Goal: Transaction & Acquisition: Purchase product/service

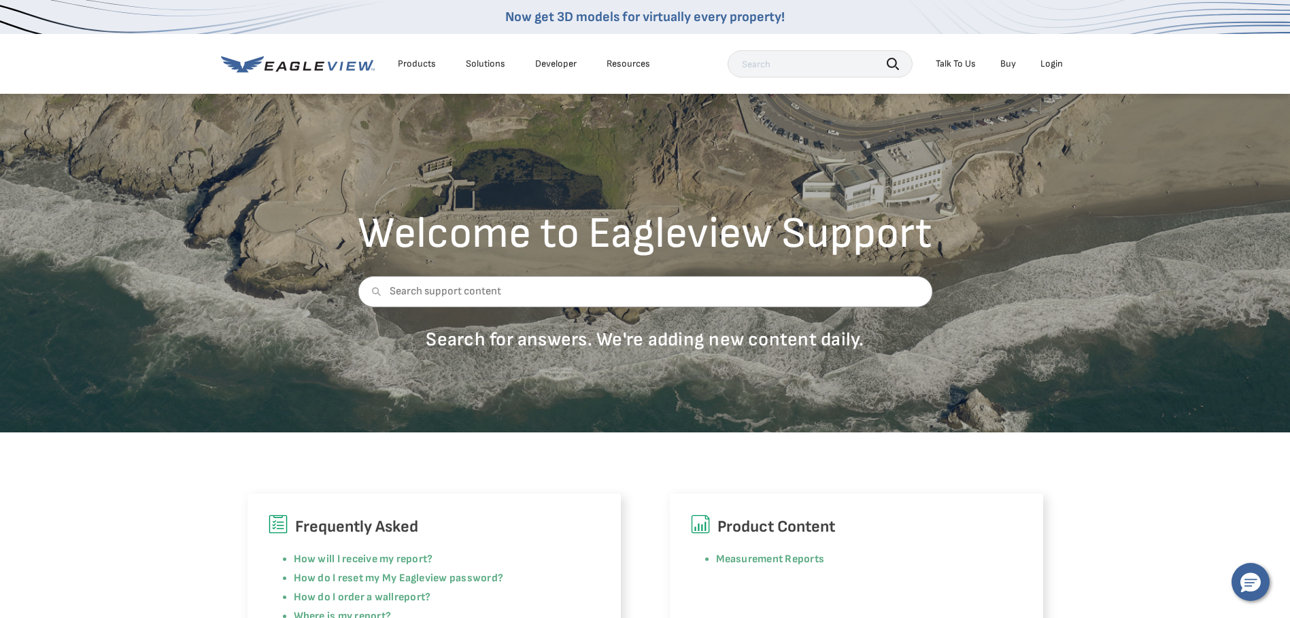
click at [1050, 63] on div "Login" at bounding box center [1052, 64] width 22 height 12
click at [1048, 69] on div "Login" at bounding box center [1052, 64] width 22 height 12
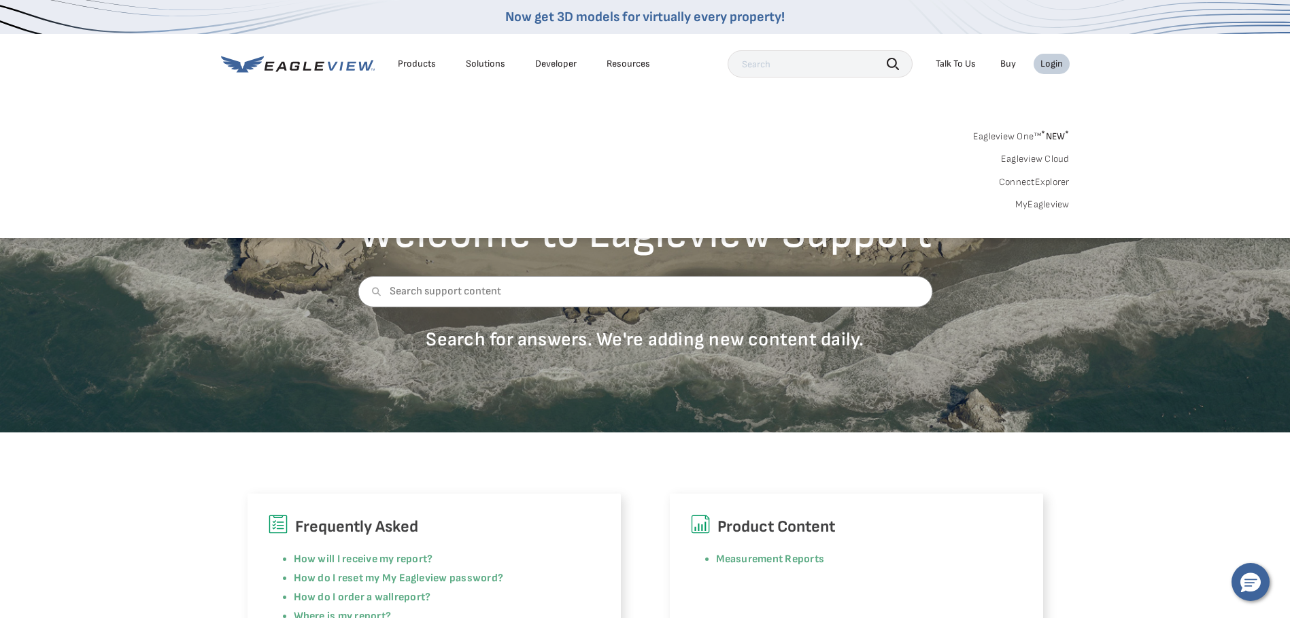
click at [1028, 203] on link "MyEagleview" at bounding box center [1043, 205] width 54 height 12
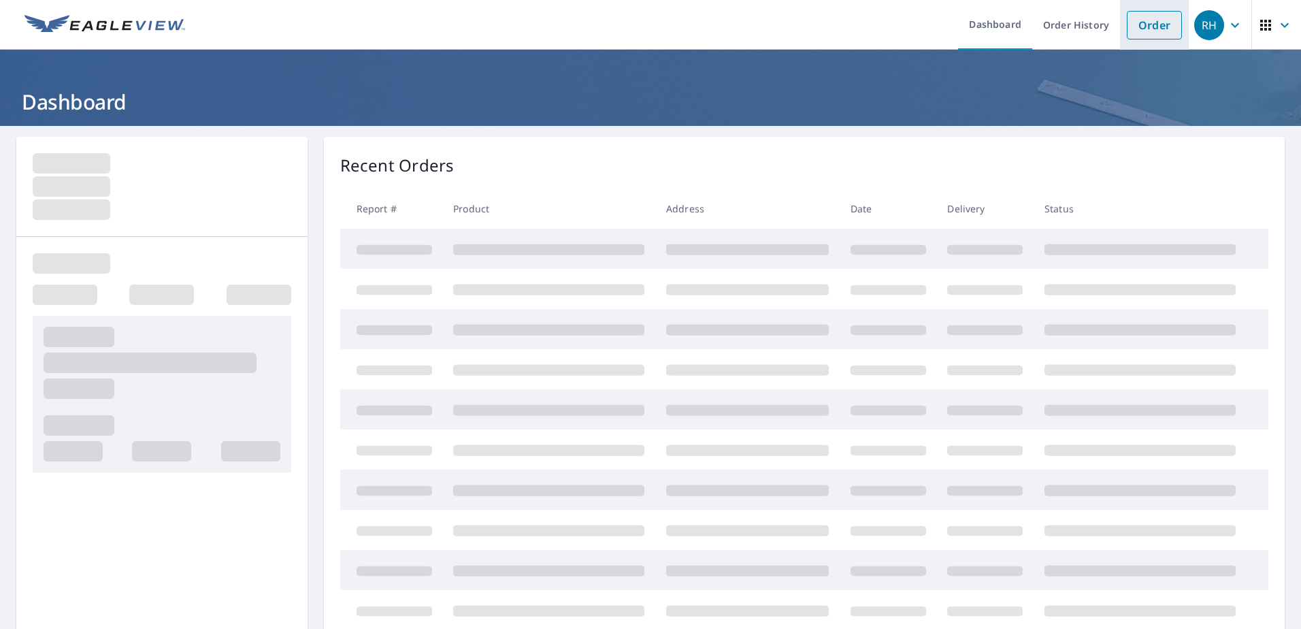
click at [1135, 25] on link "Order" at bounding box center [1153, 25] width 55 height 29
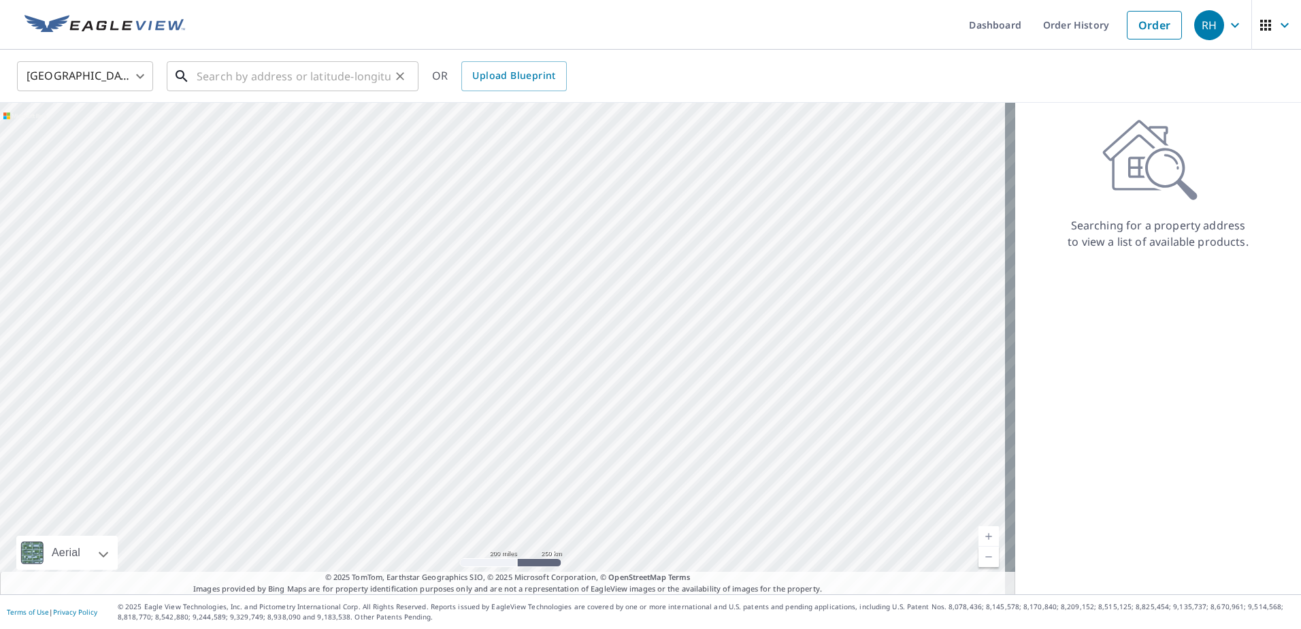
click at [242, 80] on input "text" at bounding box center [294, 76] width 194 height 38
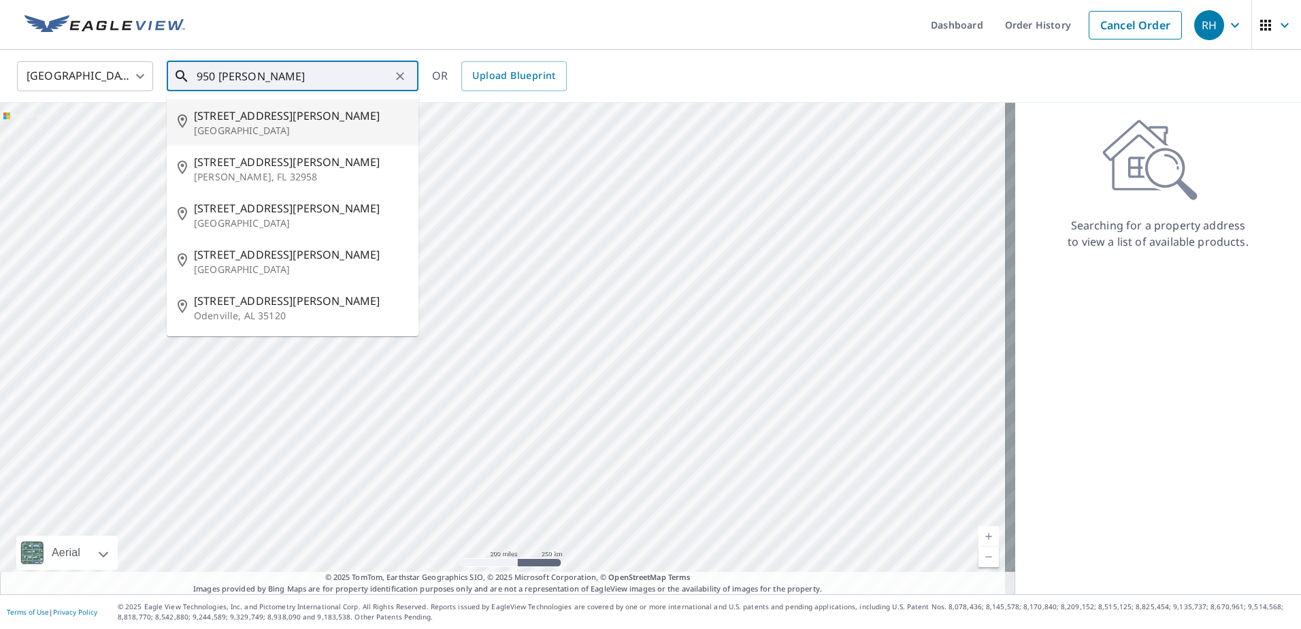
click at [248, 118] on span "950 George St" at bounding box center [301, 115] width 214 height 16
type input "950 George St Waycross, GA 31503"
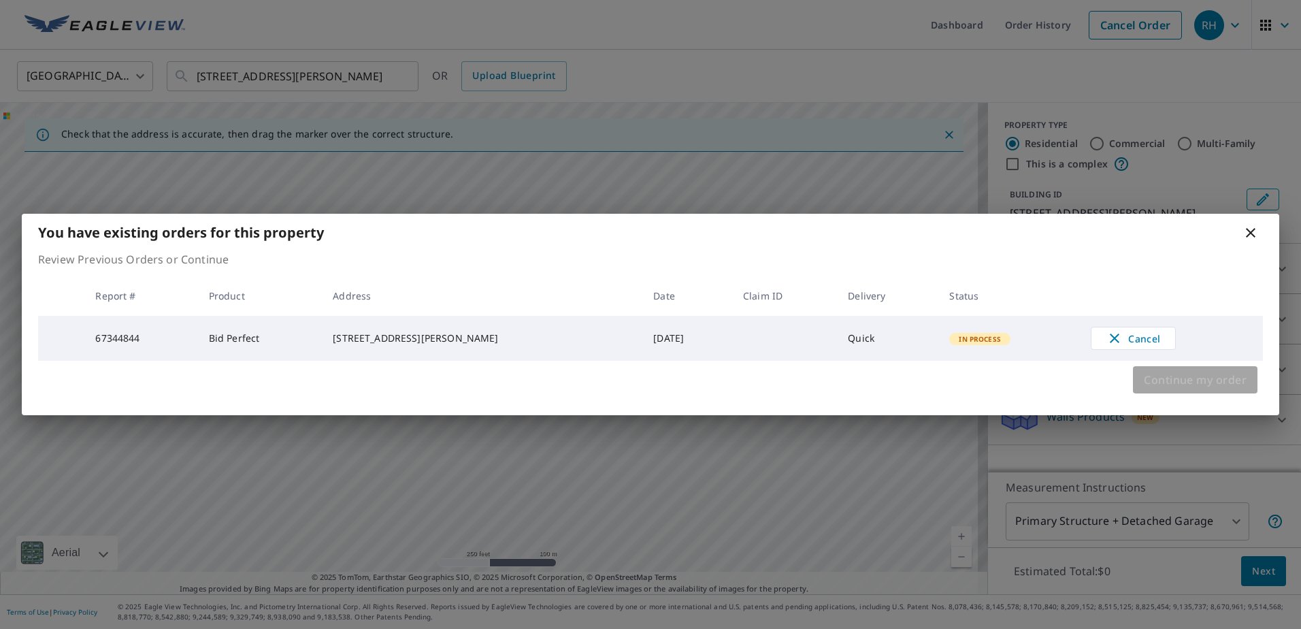
click at [1176, 379] on span "Continue my order" at bounding box center [1194, 379] width 103 height 19
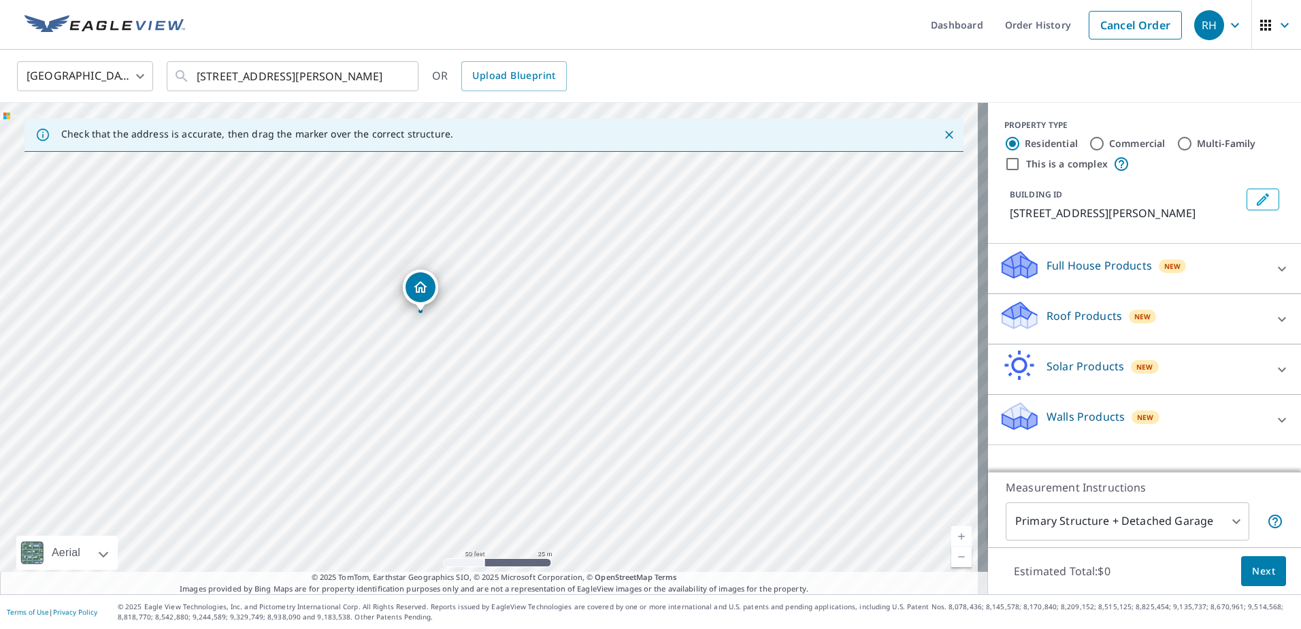
click at [1075, 317] on p "Roof Products" at bounding box center [1084, 315] width 76 height 16
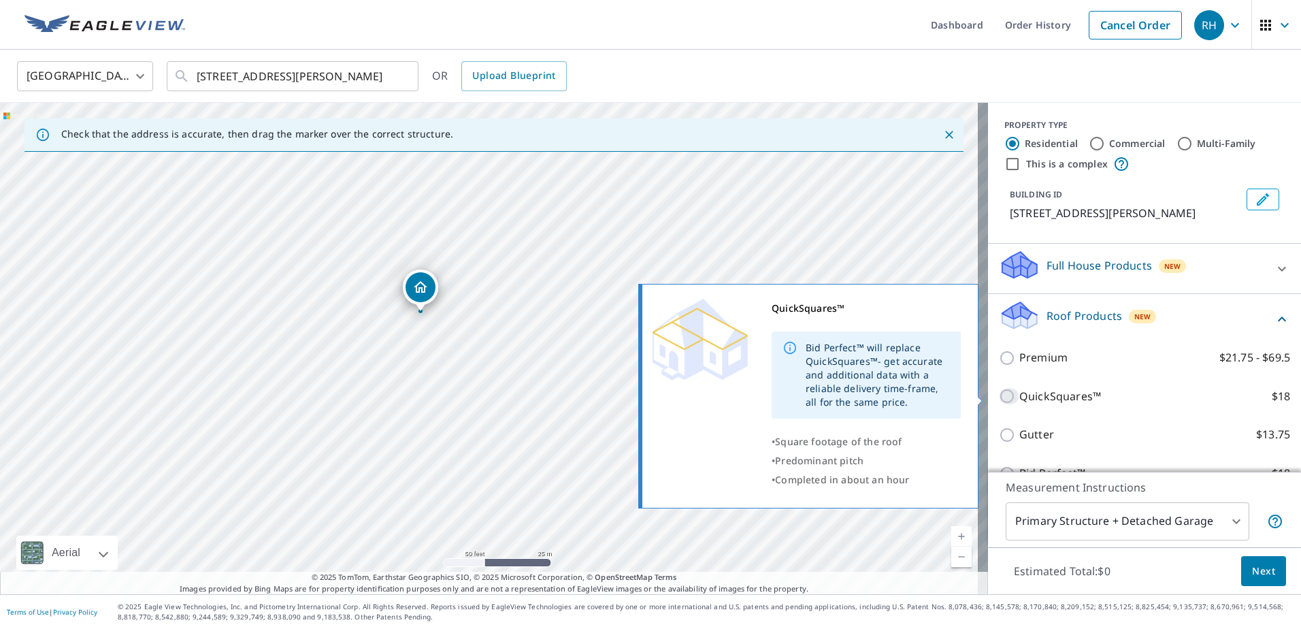
click at [999, 398] on input "QuickSquares™ $18" at bounding box center [1009, 396] width 20 height 16
checkbox input "true"
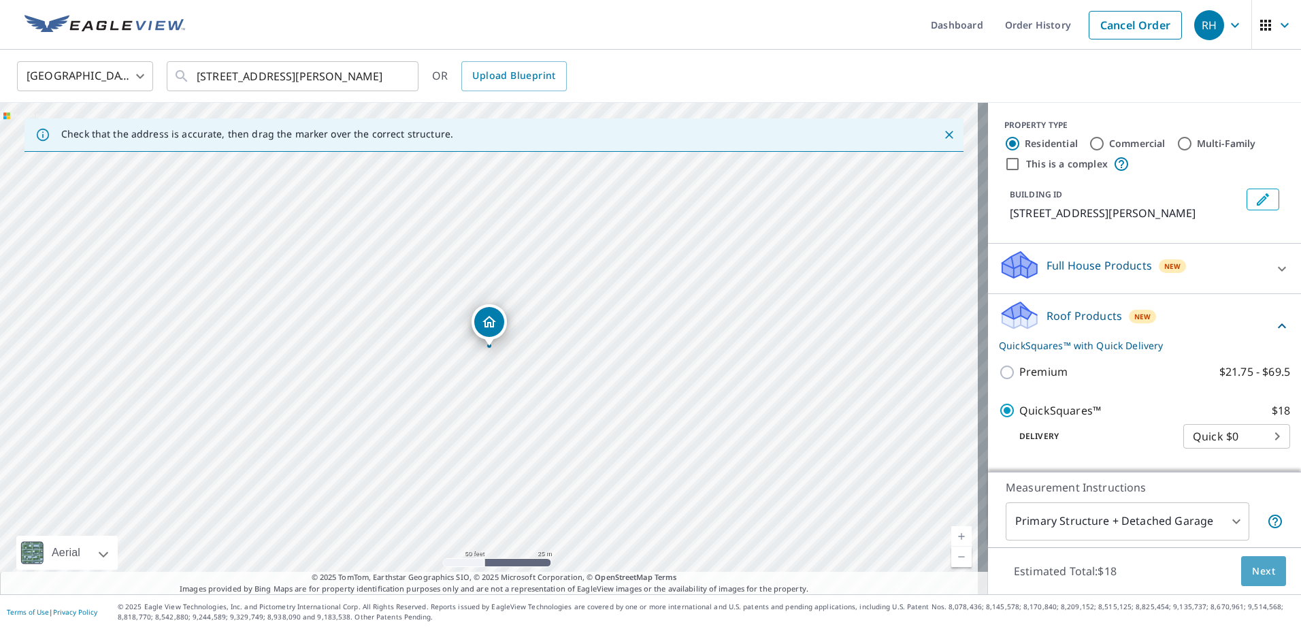
click at [1254, 573] on span "Next" at bounding box center [1263, 571] width 23 height 17
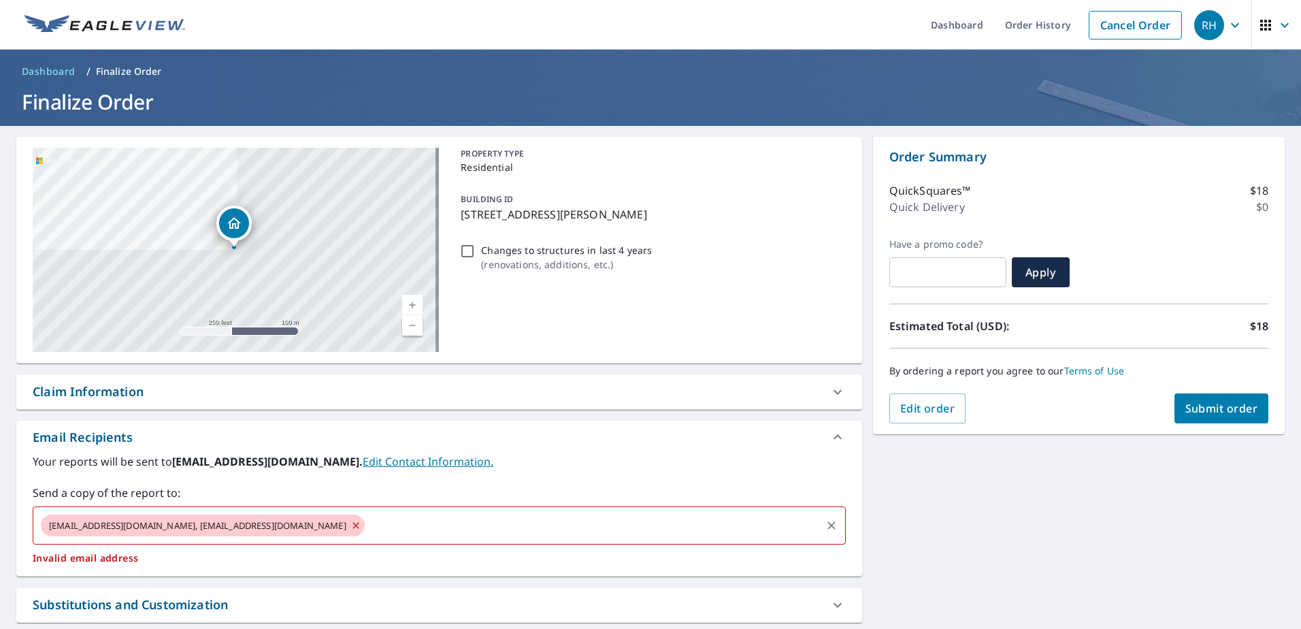
click at [350, 522] on icon at bounding box center [355, 525] width 11 height 15
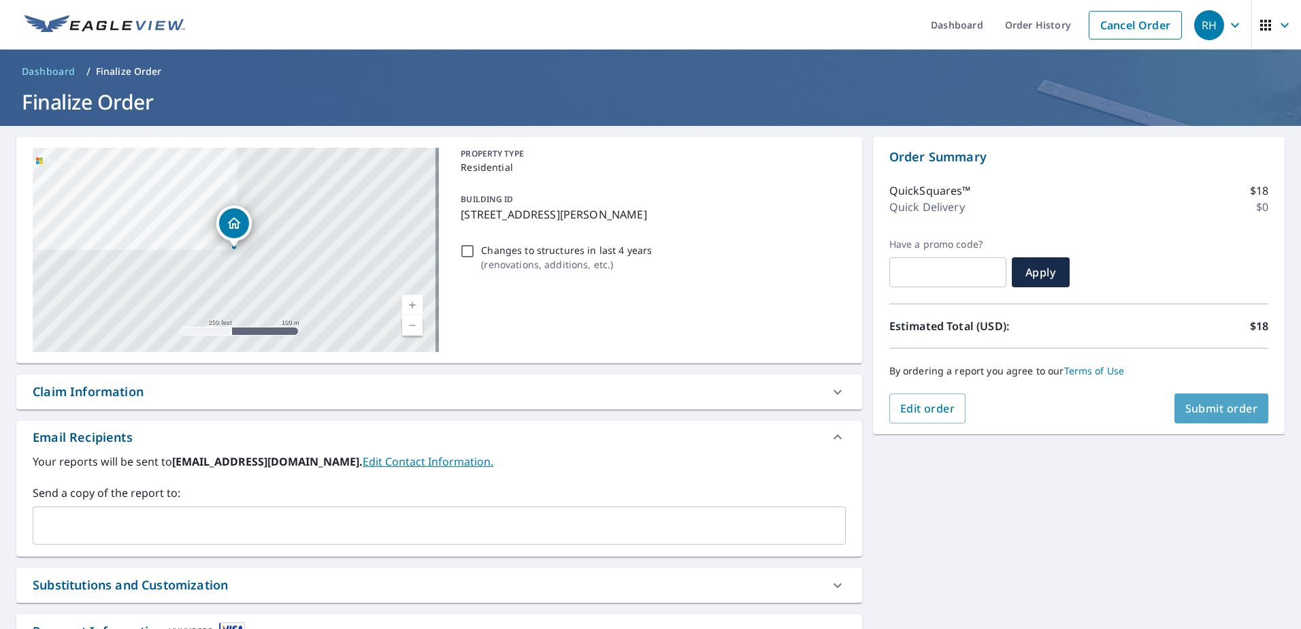
click at [1202, 410] on span "Submit order" at bounding box center [1221, 408] width 73 height 15
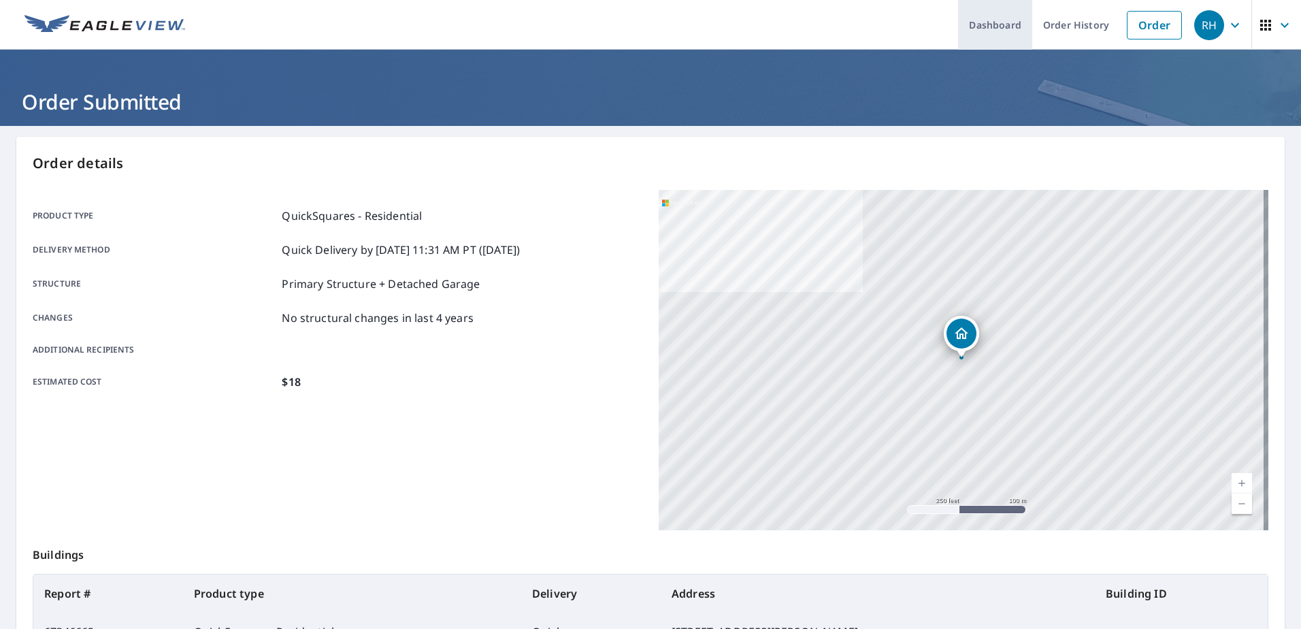
click at [999, 25] on link "Dashboard" at bounding box center [995, 25] width 74 height 50
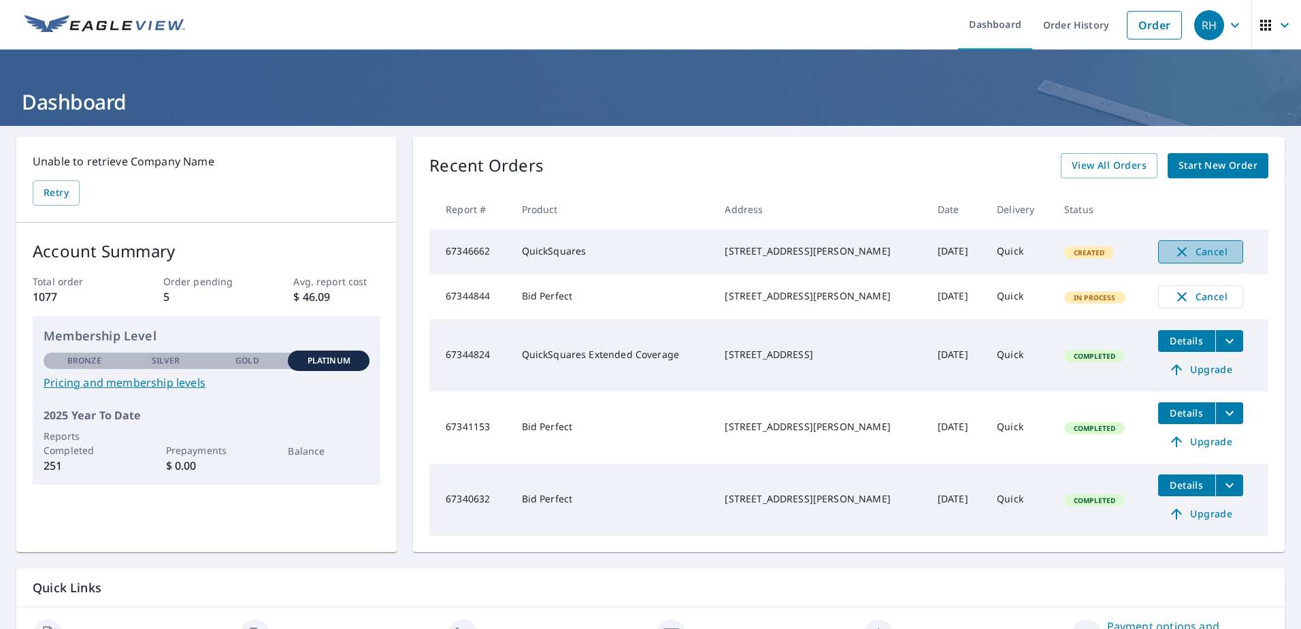
click at [1192, 249] on span "Cancel" at bounding box center [1200, 252] width 56 height 16
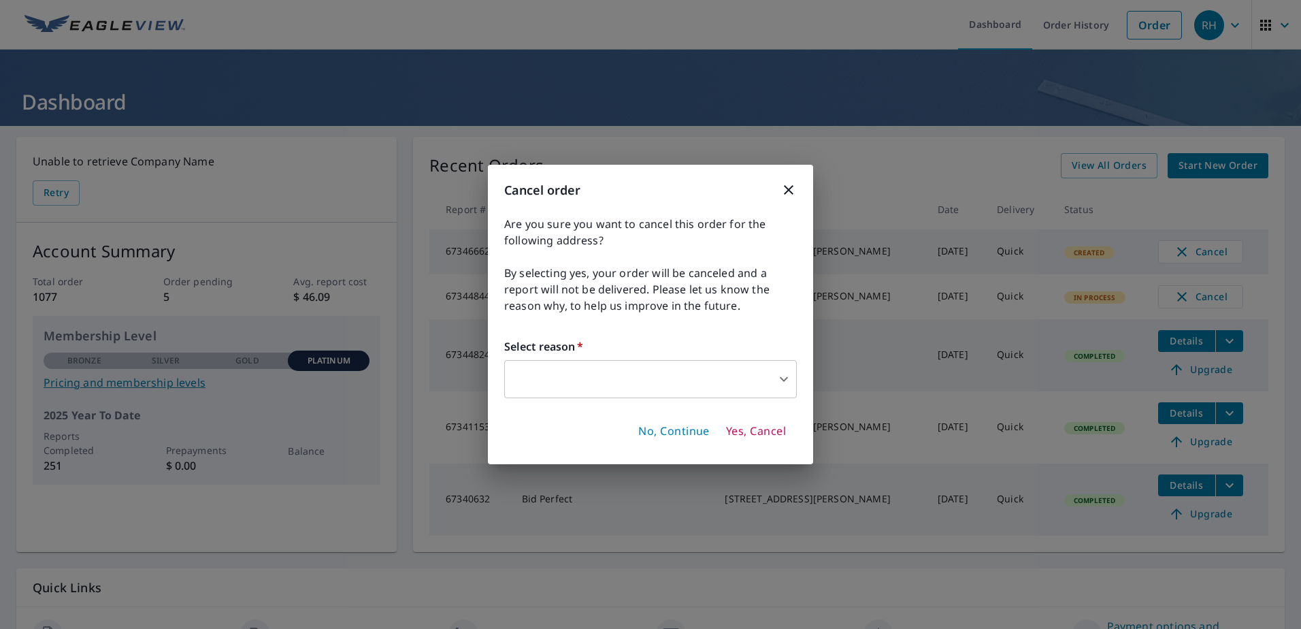
click at [784, 187] on icon "button" at bounding box center [788, 190] width 16 height 16
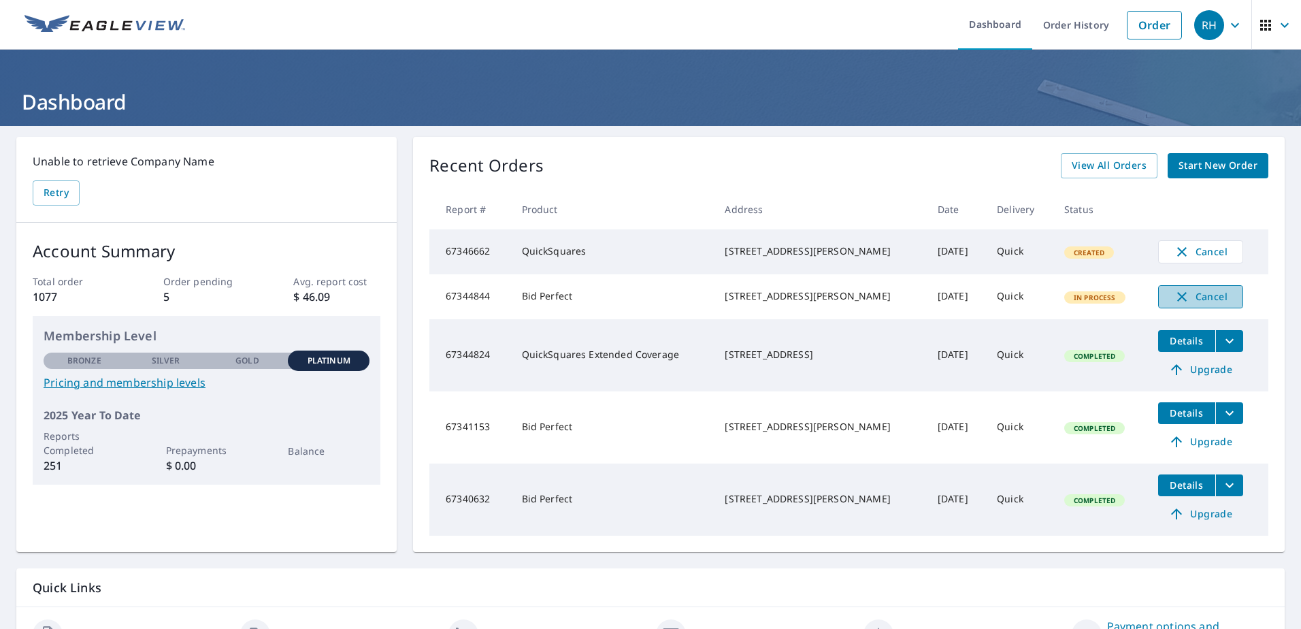
click at [1173, 301] on span "Cancel" at bounding box center [1200, 296] width 56 height 16
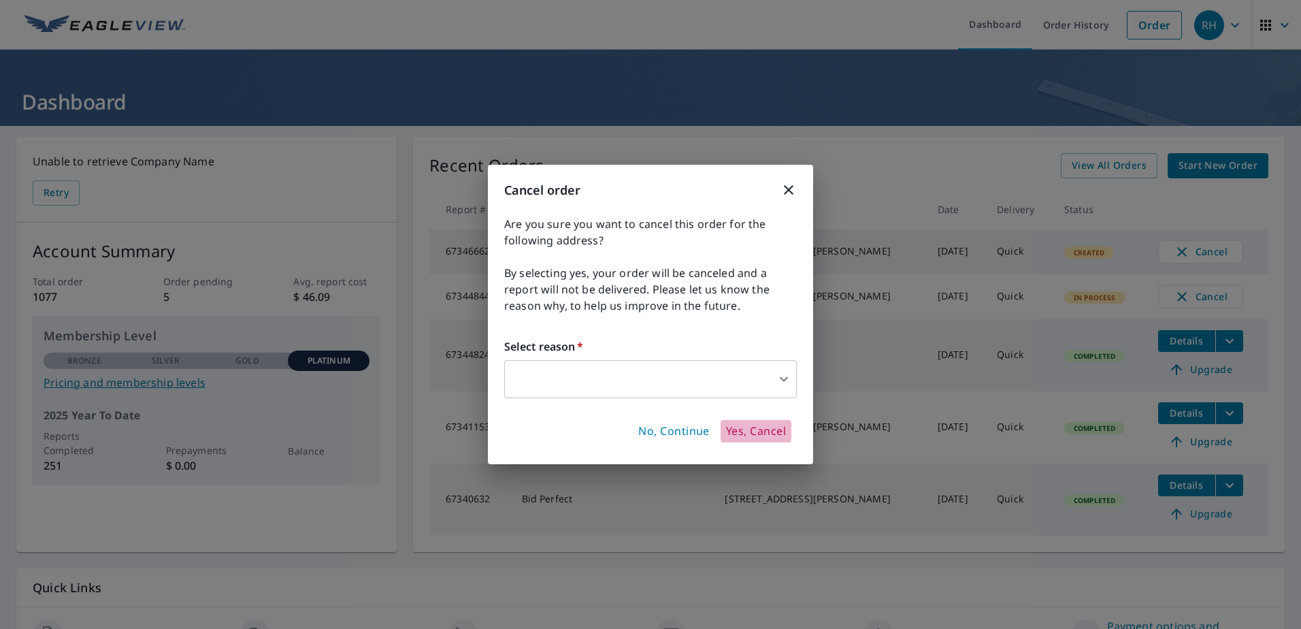
click at [754, 429] on span "Yes, Cancel" at bounding box center [756, 431] width 60 height 15
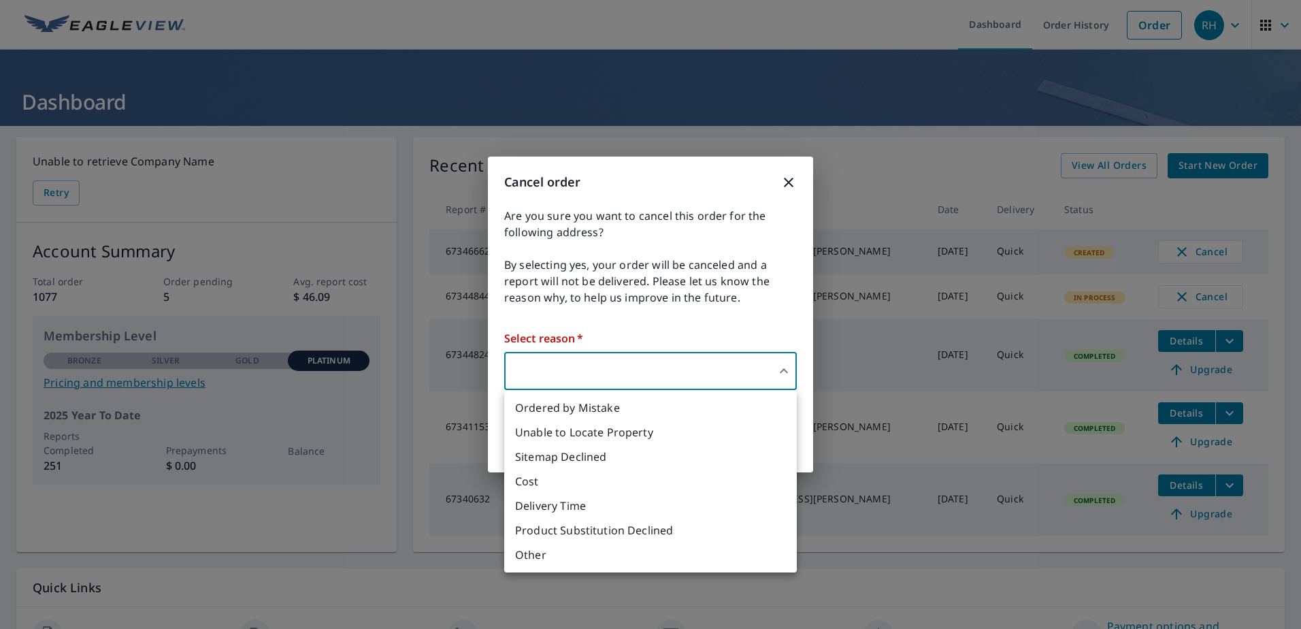
click at [586, 371] on body "RH RH Dashboard Order History Order RH Dashboard Unable to retrieve Company Nam…" at bounding box center [650, 314] width 1301 height 629
click at [567, 411] on li "Ordered by Mistake" at bounding box center [650, 407] width 293 height 24
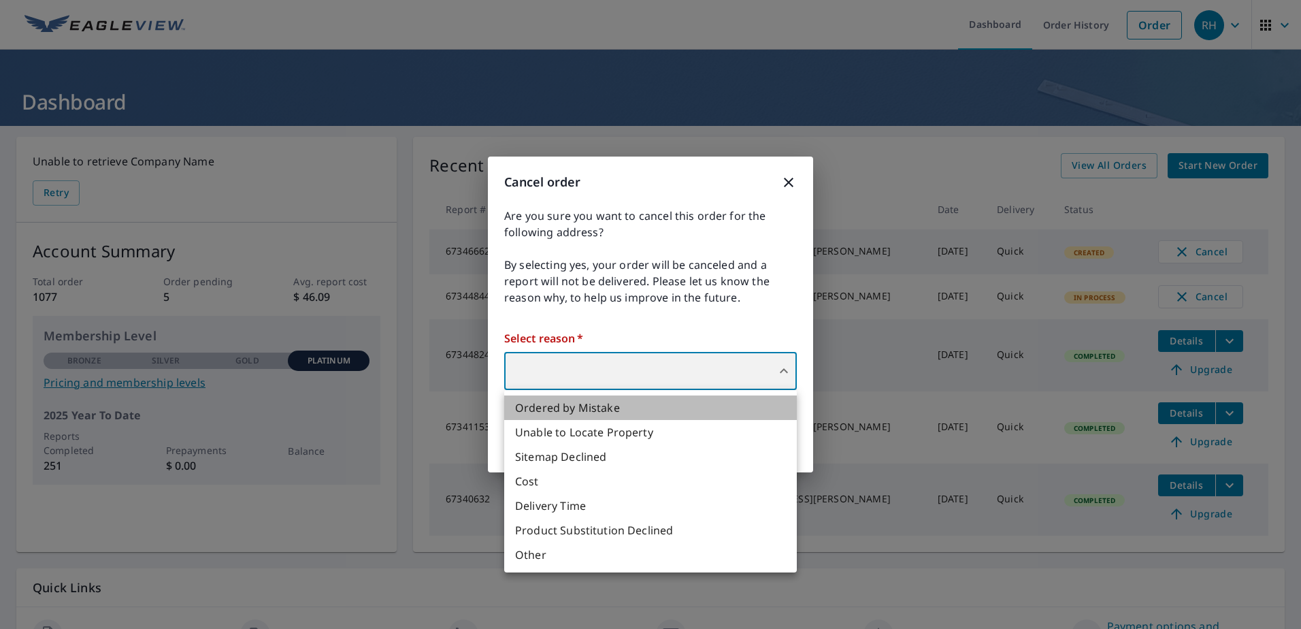
type input "30"
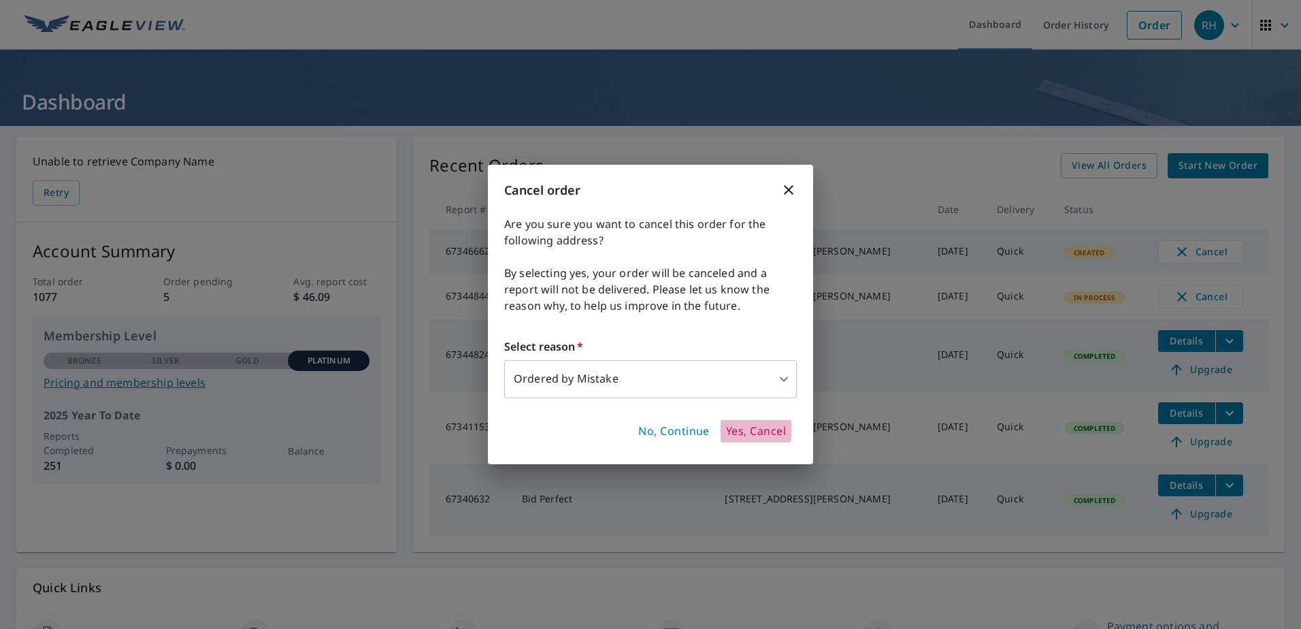
click at [767, 433] on span "Yes, Cancel" at bounding box center [756, 431] width 60 height 15
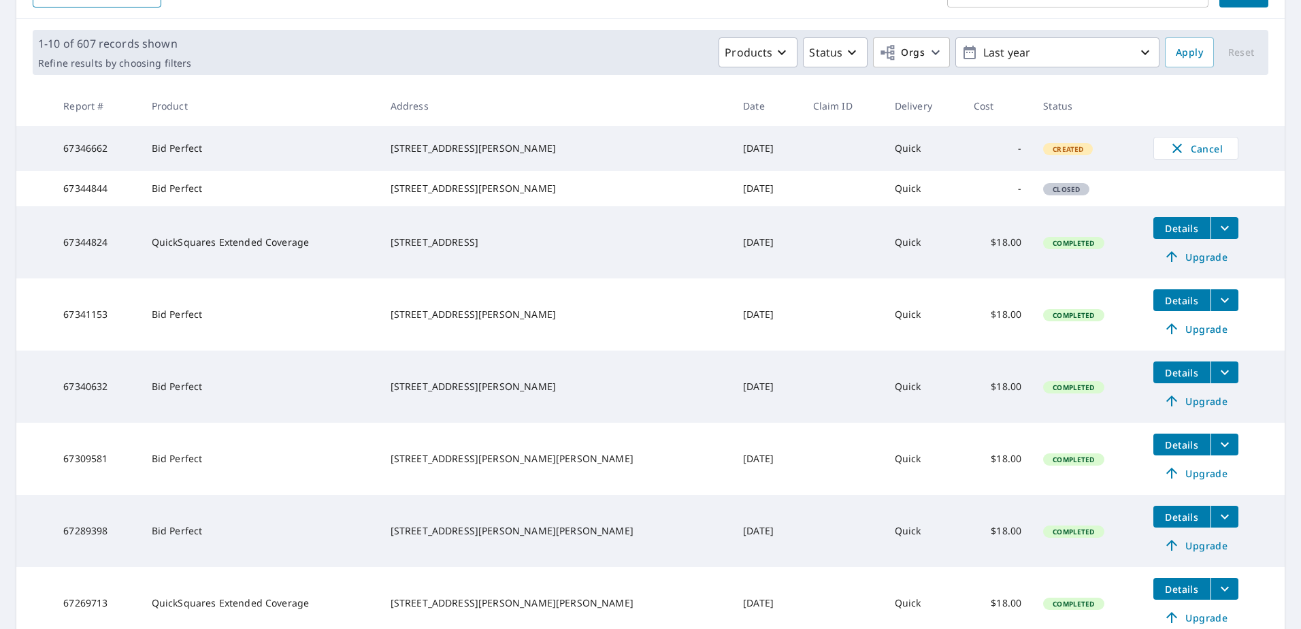
scroll to position [207, 0]
